Goal: Navigation & Orientation: Find specific page/section

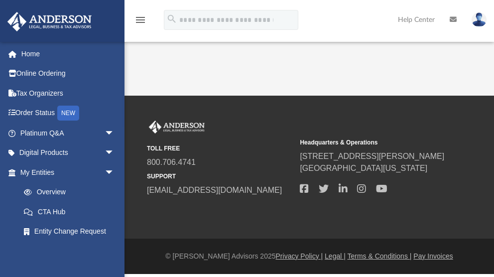
click at [137, 19] on icon "menu" at bounding box center [141, 20] width 12 height 12
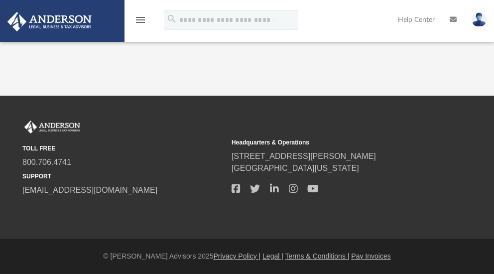
click at [137, 19] on icon "menu" at bounding box center [141, 20] width 12 height 12
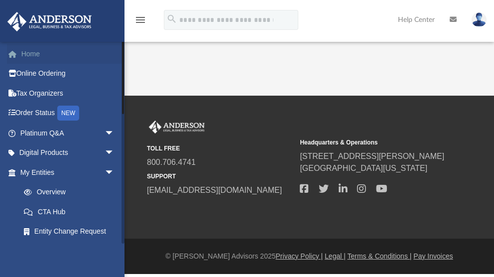
click at [90, 55] on link "Home" at bounding box center [68, 54] width 123 height 20
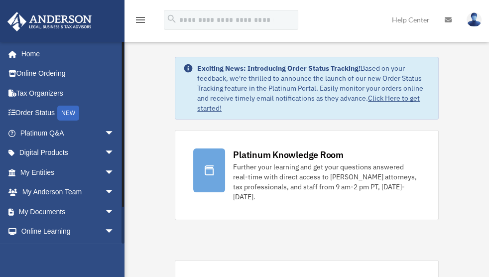
drag, startPoint x: 0, startPoint y: 0, endPoint x: 128, endPoint y: 77, distance: 149.5
